Goal: Transaction & Acquisition: Purchase product/service

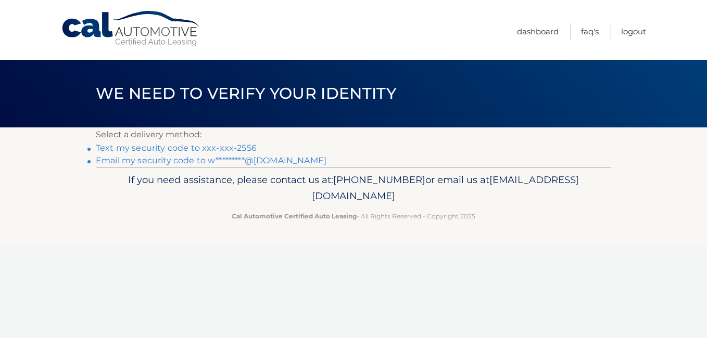
click at [154, 149] on link "Text my security code to xxx-xxx-2556" at bounding box center [176, 148] width 161 height 10
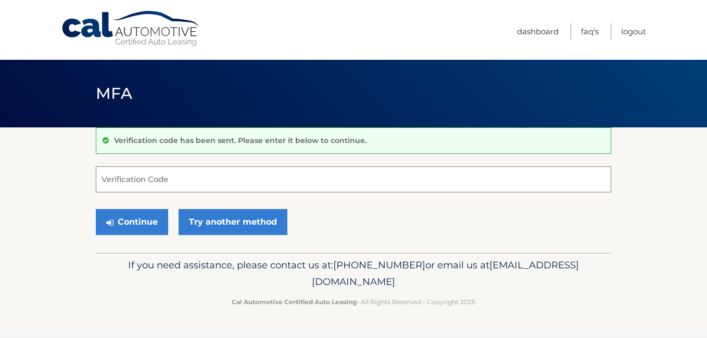
click at [136, 182] on input "Verification Code" at bounding box center [353, 180] width 515 height 26
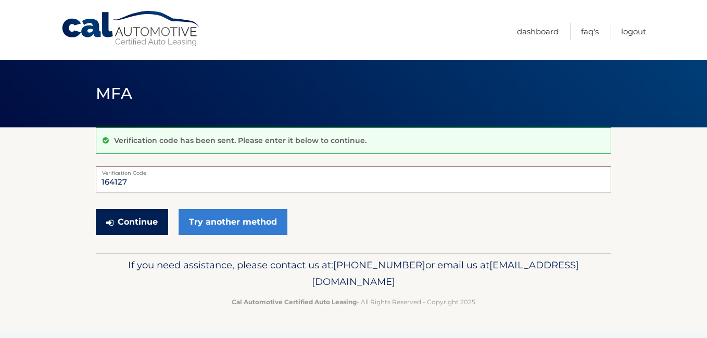
type input "164127"
click at [135, 219] on button "Continue" at bounding box center [132, 222] width 72 height 26
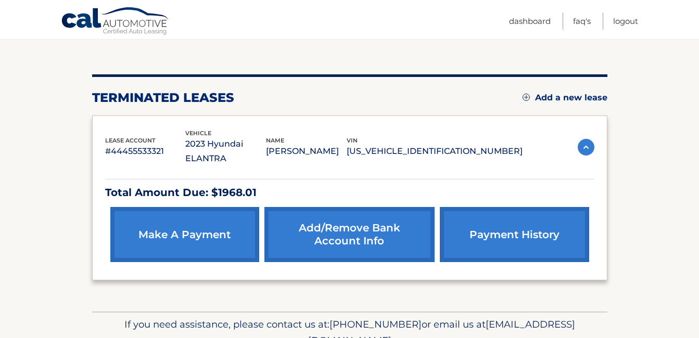
scroll to position [104, 0]
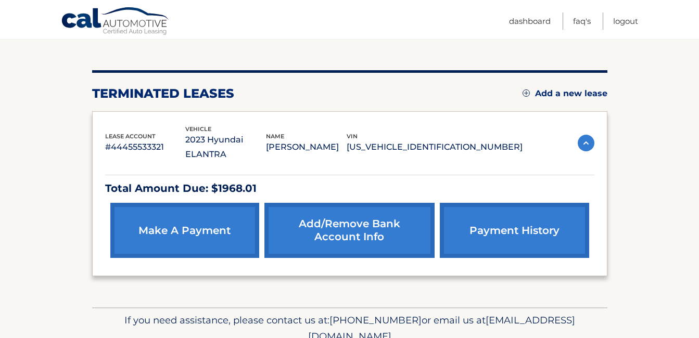
click at [199, 216] on link "make a payment" at bounding box center [184, 230] width 149 height 55
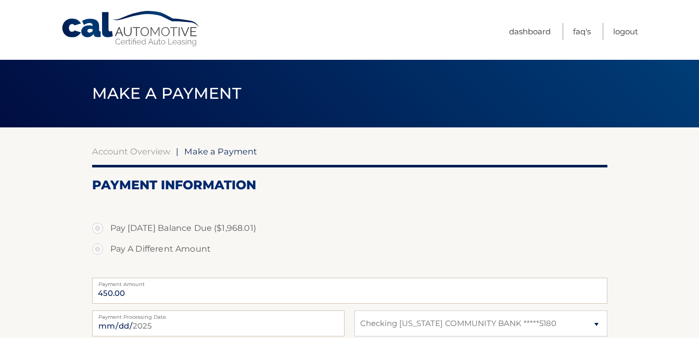
select select "NDQ1ZTc3YmYtNWU5Yi00YTQ3LWFkNzAtNGViNTRhMTFjNjM2"
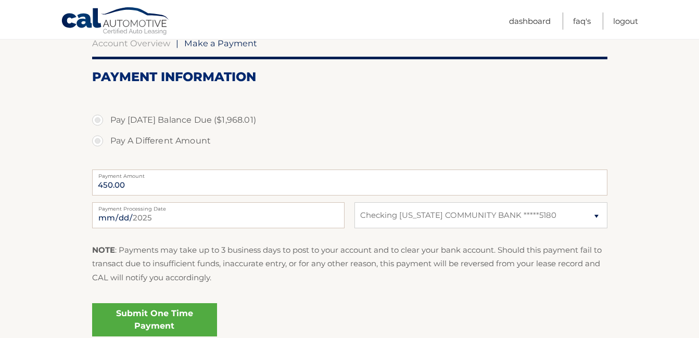
scroll to position [96, 0]
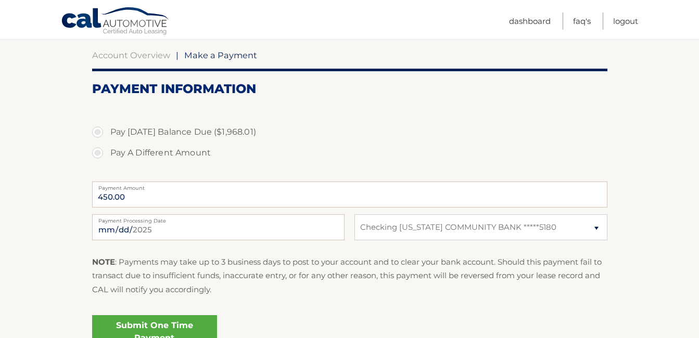
click at [99, 131] on label "Pay [DATE] Balance Due ($1,968.01)" at bounding box center [349, 132] width 515 height 21
click at [99, 131] on input "Pay [DATE] Balance Due ($1,968.01)" at bounding box center [101, 130] width 10 height 17
radio input "true"
type input "1968.01"
click at [598, 226] on select "Select Bank Account Checking [US_STATE] COMMUNITY BANK *****5180" at bounding box center [480, 227] width 252 height 26
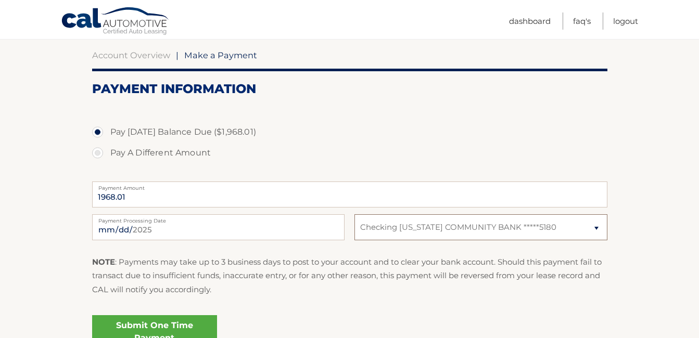
click at [598, 226] on select "Select Bank Account Checking NEW YORK COMMUNITY BANK *****5180" at bounding box center [480, 227] width 252 height 26
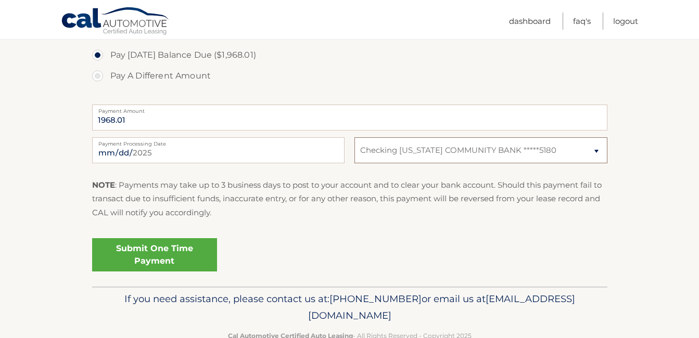
scroll to position [148, 0]
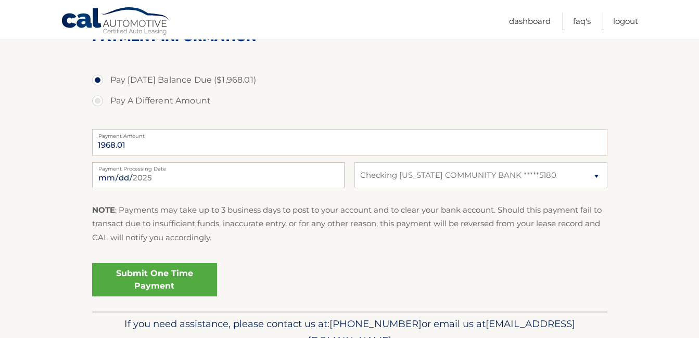
click at [98, 100] on label "Pay A Different Amount" at bounding box center [349, 101] width 515 height 21
click at [98, 100] on input "Pay A Different Amount" at bounding box center [101, 99] width 10 height 17
radio input "true"
click at [130, 138] on label "Payment Amount" at bounding box center [349, 134] width 515 height 8
click at [130, 138] on input "100000" at bounding box center [349, 143] width 515 height 26
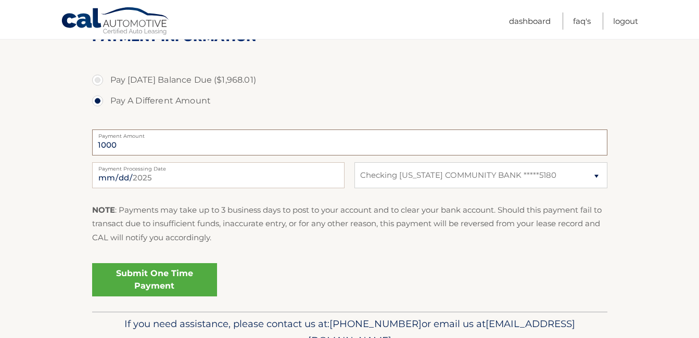
type input "1000"
click at [598, 178] on select "Select Bank Account Checking NEW YORK COMMUNITY BANK *****5180" at bounding box center [480, 175] width 252 height 26
click at [354, 162] on select "Select Bank Account Checking NEW YORK COMMUNITY BANK *****5180" at bounding box center [480, 175] width 252 height 26
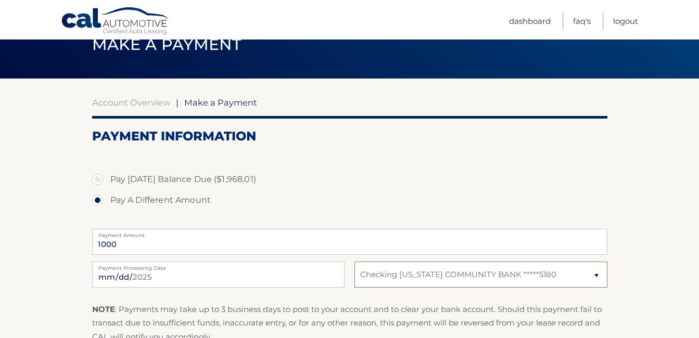
scroll to position [44, 0]
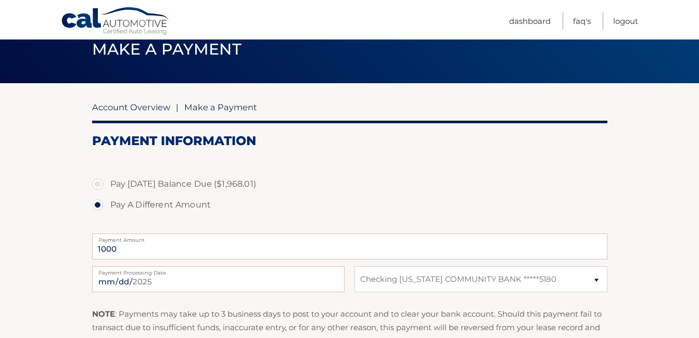
click at [141, 109] on link "Account Overview" at bounding box center [131, 107] width 78 height 10
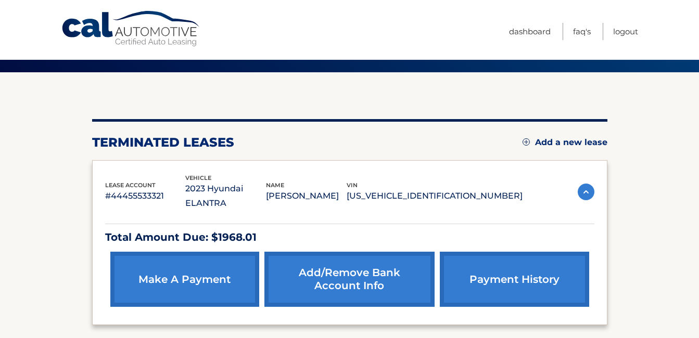
scroll to position [138, 0]
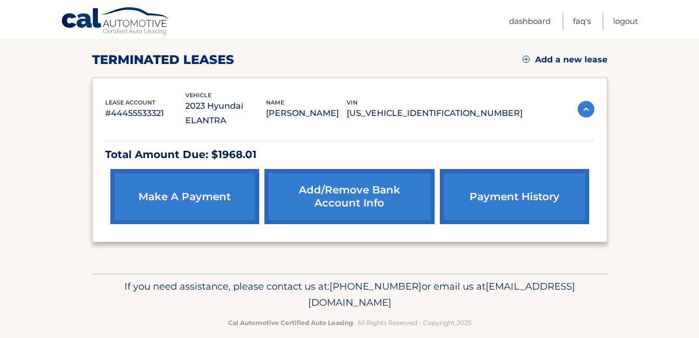
click at [495, 188] on link "payment history" at bounding box center [514, 196] width 149 height 55
click at [171, 185] on link "make a payment" at bounding box center [184, 196] width 149 height 55
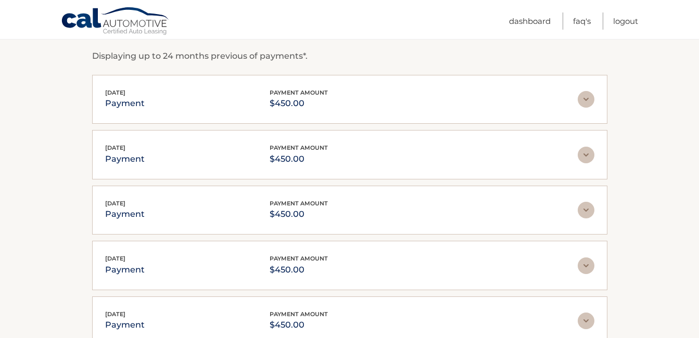
scroll to position [156, 0]
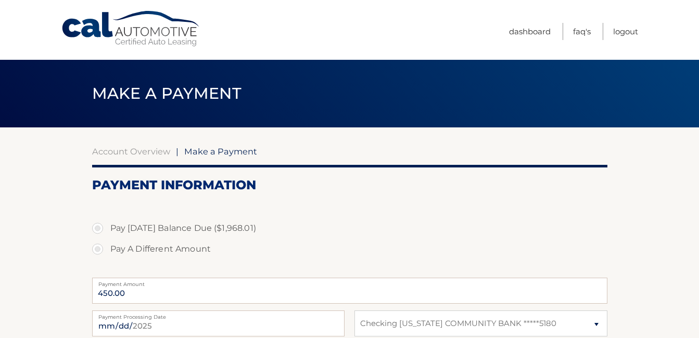
select select "NDQ1ZTc3YmYtNWU5Yi00YTQ3LWFkNzAtNGViNTRhMTFjNjM2"
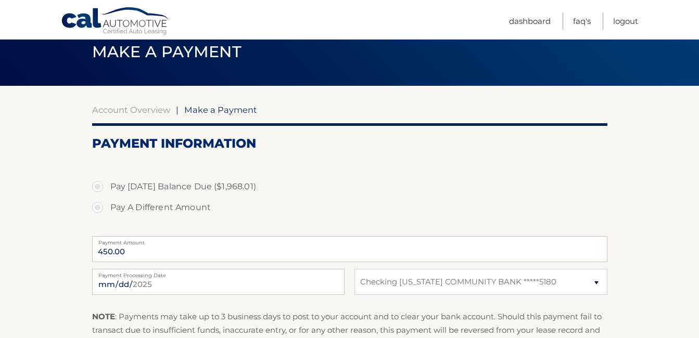
scroll to position [104, 0]
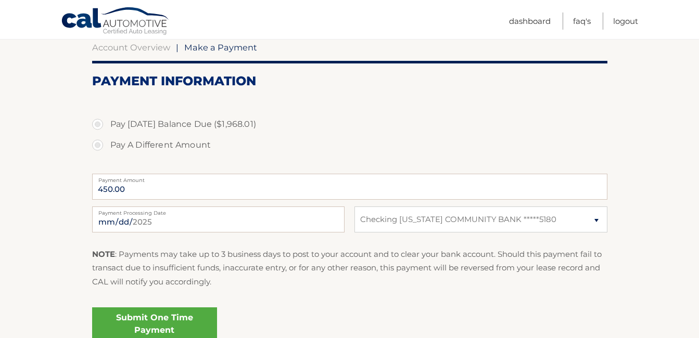
click at [98, 143] on label "Pay A Different Amount" at bounding box center [349, 145] width 515 height 21
click at [98, 143] on input "Pay A Different Amount" at bounding box center [101, 143] width 10 height 17
radio input "true"
type input "0"
type input "1"
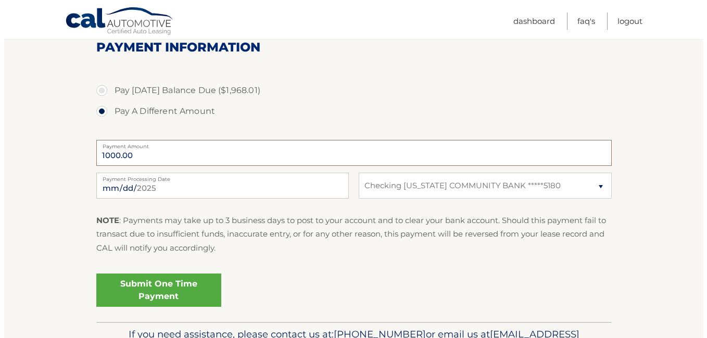
scroll to position [156, 0]
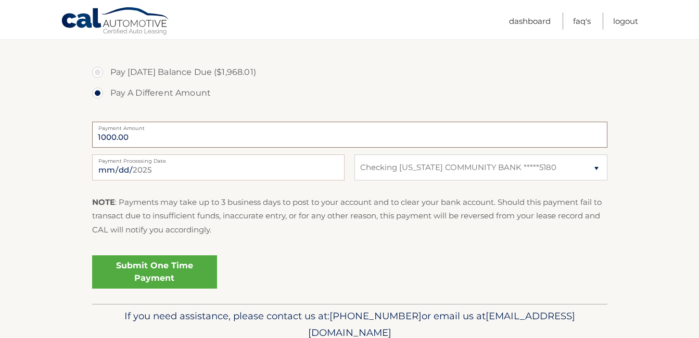
type input "1000.00"
click at [148, 278] on link "Submit One Time Payment" at bounding box center [154, 272] width 125 height 33
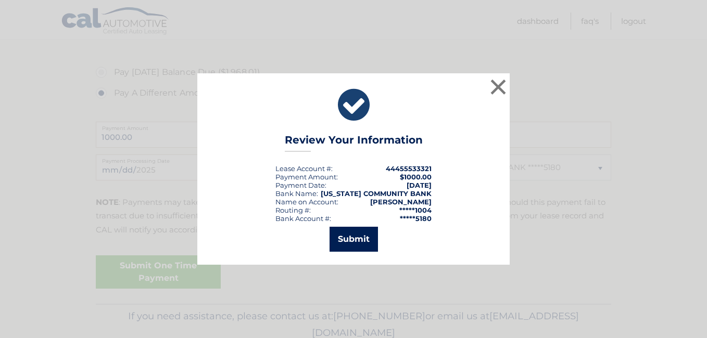
click at [346, 239] on button "Submit" at bounding box center [354, 239] width 48 height 25
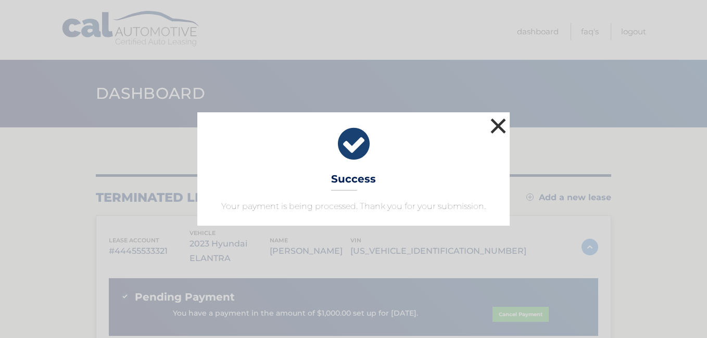
click at [499, 126] on button "×" at bounding box center [498, 126] width 21 height 21
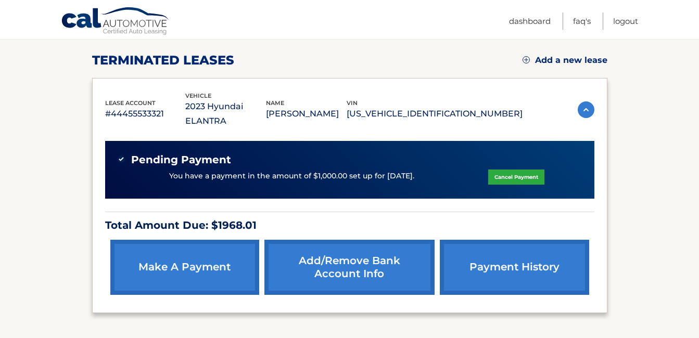
scroll to position [156, 0]
